Goal: Information Seeking & Learning: Understand process/instructions

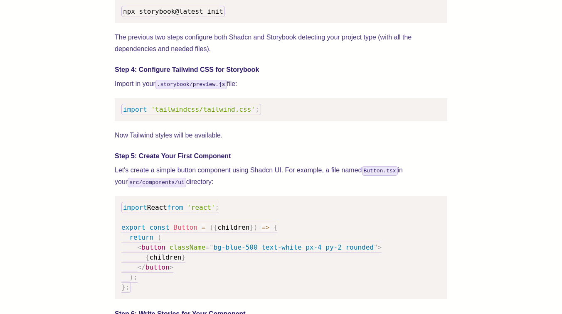
scroll to position [1017, 0]
drag, startPoint x: 123, startPoint y: 120, endPoint x: 253, endPoint y: 120, distance: 130.0
click at [253, 116] on code "import 'tailwindcss/tailwind.css' ;" at bounding box center [191, 109] width 140 height 11
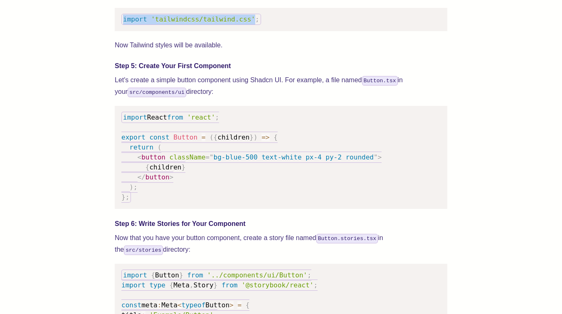
scroll to position [1093, 0]
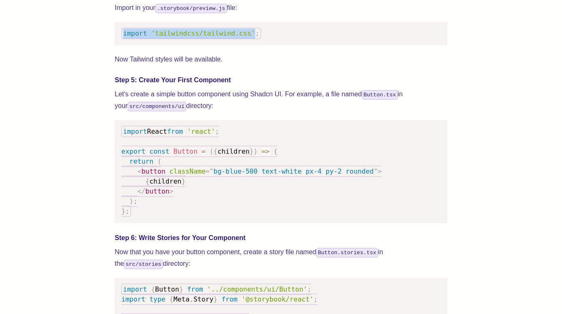
copy code "import 'tailwindcss/tailwind.css'"
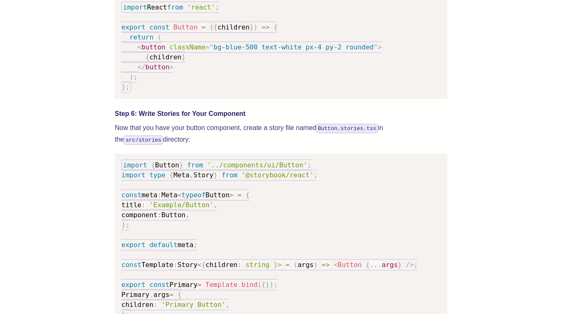
scroll to position [1218, 0]
drag, startPoint x: 401, startPoint y: 136, endPoint x: 447, endPoint y: 138, distance: 47.0
click at [447, 138] on div "We wrote this guide to show you how to set up both Shadcn UI and Storybook to c…" at bounding box center [280, 143] width 495 height 2101
copy p "src/stories"
drag, startPoint x: 320, startPoint y: 135, endPoint x: 377, endPoint y: 138, distance: 56.6
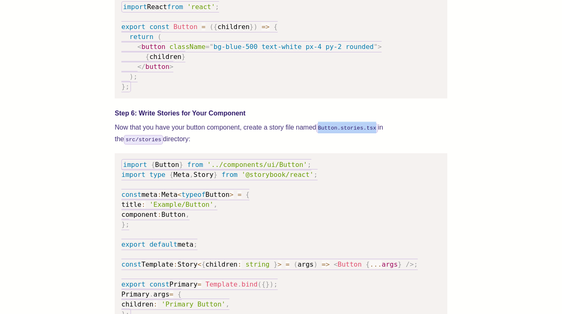
click at [377, 133] on code "Button.stories.tsx" at bounding box center [346, 128] width 61 height 10
copy code "Button.stories.tsx"
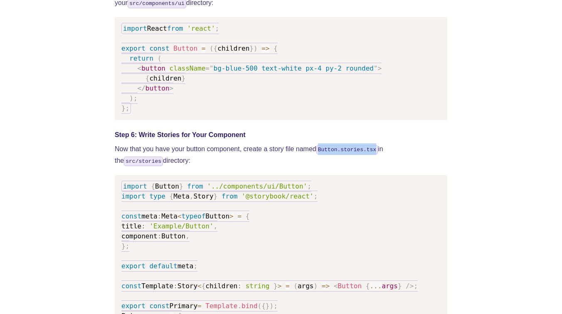
scroll to position [1196, 0]
copy code "Button.stories.tsx"
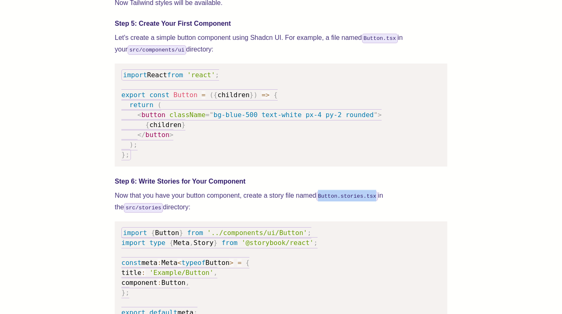
scroll to position [1148, 0]
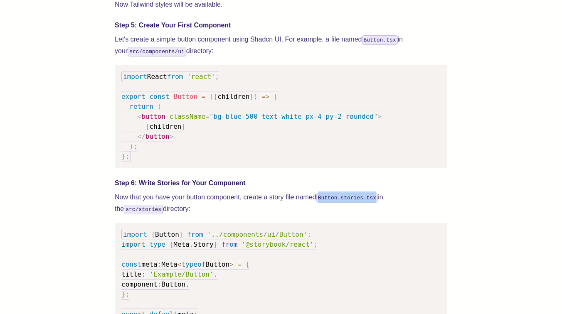
click at [161, 161] on pre "import React from 'react' ; export const Button = ( { children } ) => { return …" at bounding box center [281, 116] width 332 height 103
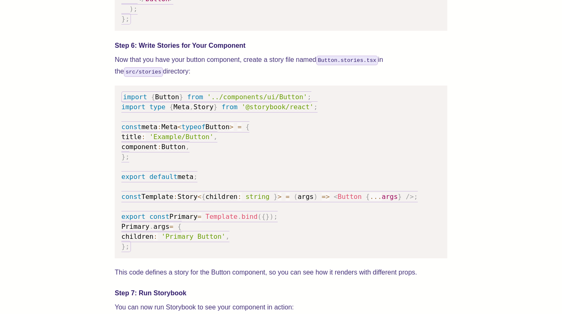
scroll to position [1314, 0]
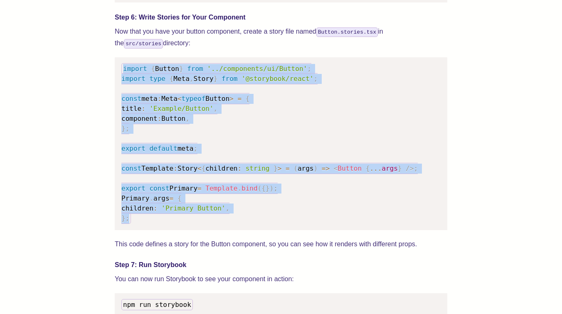
drag, startPoint x: 142, startPoint y: 229, endPoint x: 122, endPoint y: 79, distance: 152.1
click at [122, 79] on pre "import { Button } from '../components/ui/Button' ; import type { Meta , Story }…" at bounding box center [281, 143] width 332 height 173
copy code "import { Button } from '../components/ui/Button' ; import type { Meta , Story }…"
